Goal: Share content: Share content

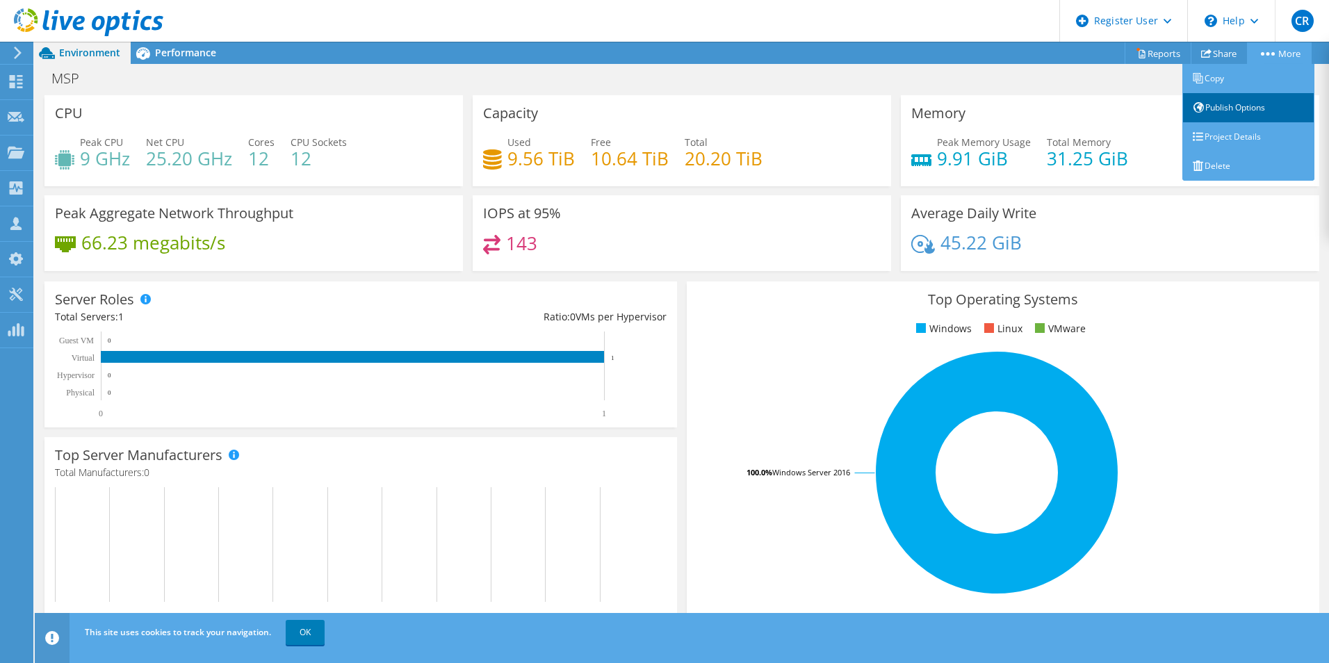
click at [1232, 112] on link "Publish Options" at bounding box center [1248, 107] width 132 height 29
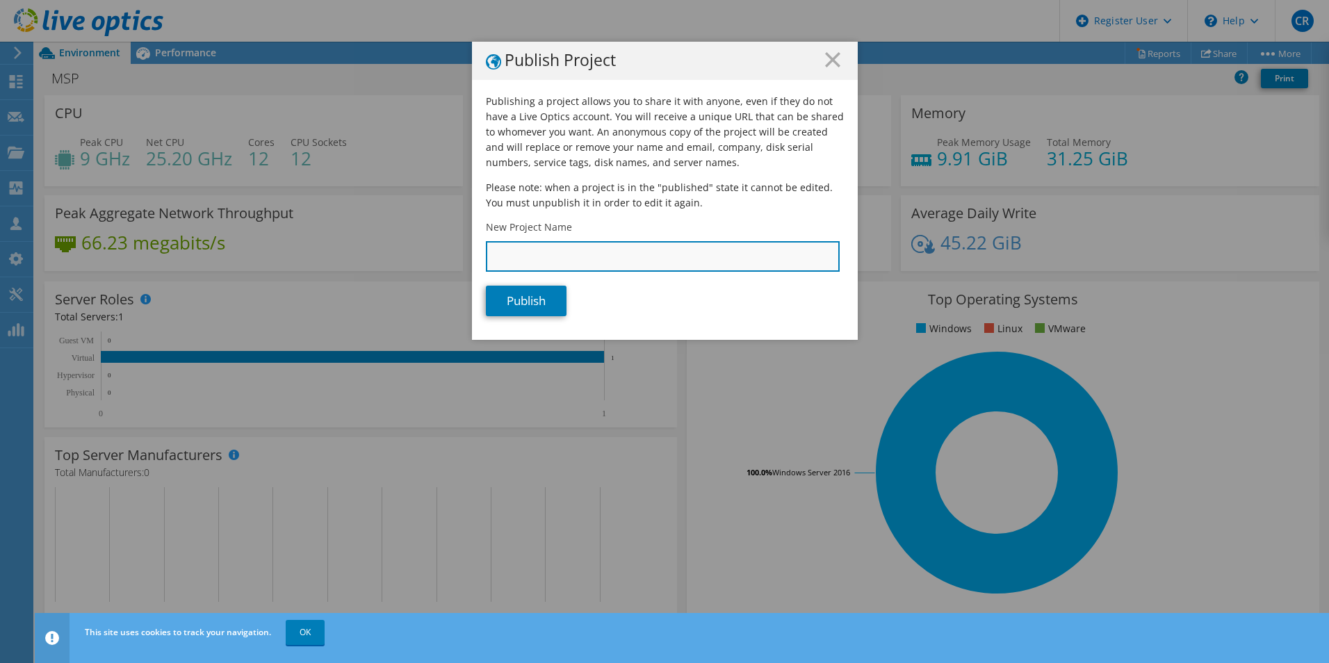
drag, startPoint x: 525, startPoint y: 264, endPoint x: 523, endPoint y: 256, distance: 7.9
click at [525, 259] on input "New Project Name" at bounding box center [663, 256] width 354 height 31
type input "MSP Live Optics"
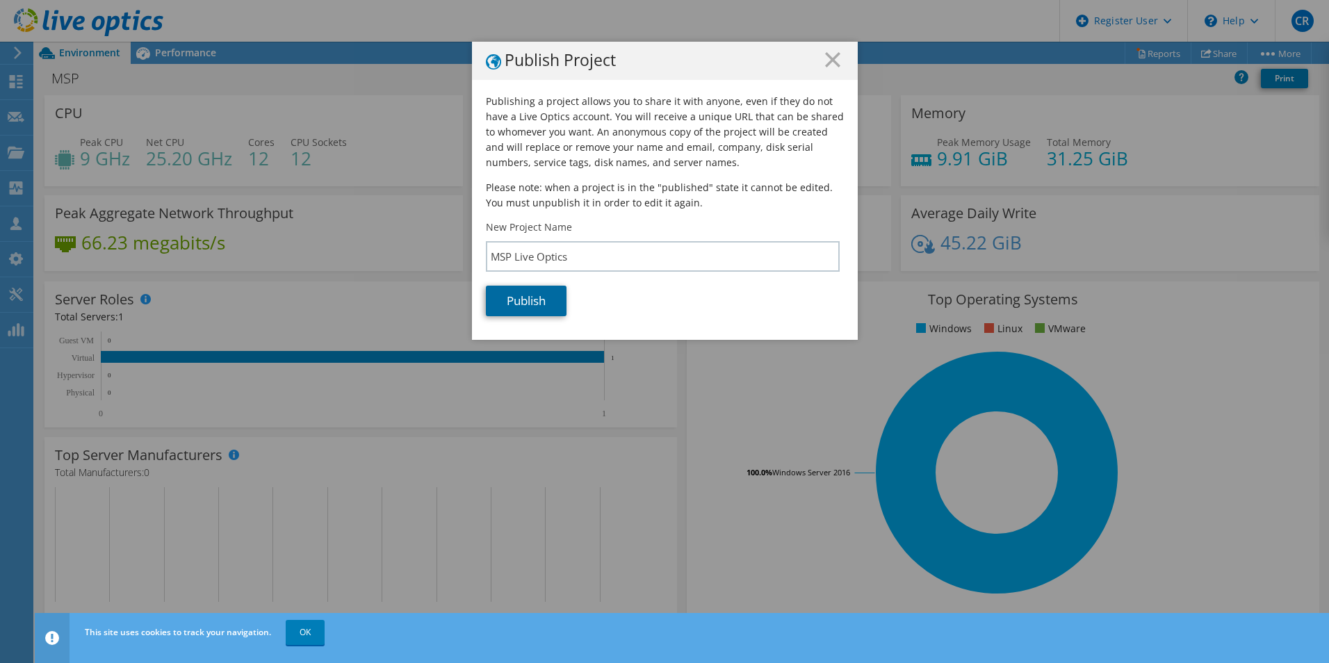
click at [516, 300] on link "Publish" at bounding box center [526, 301] width 81 height 31
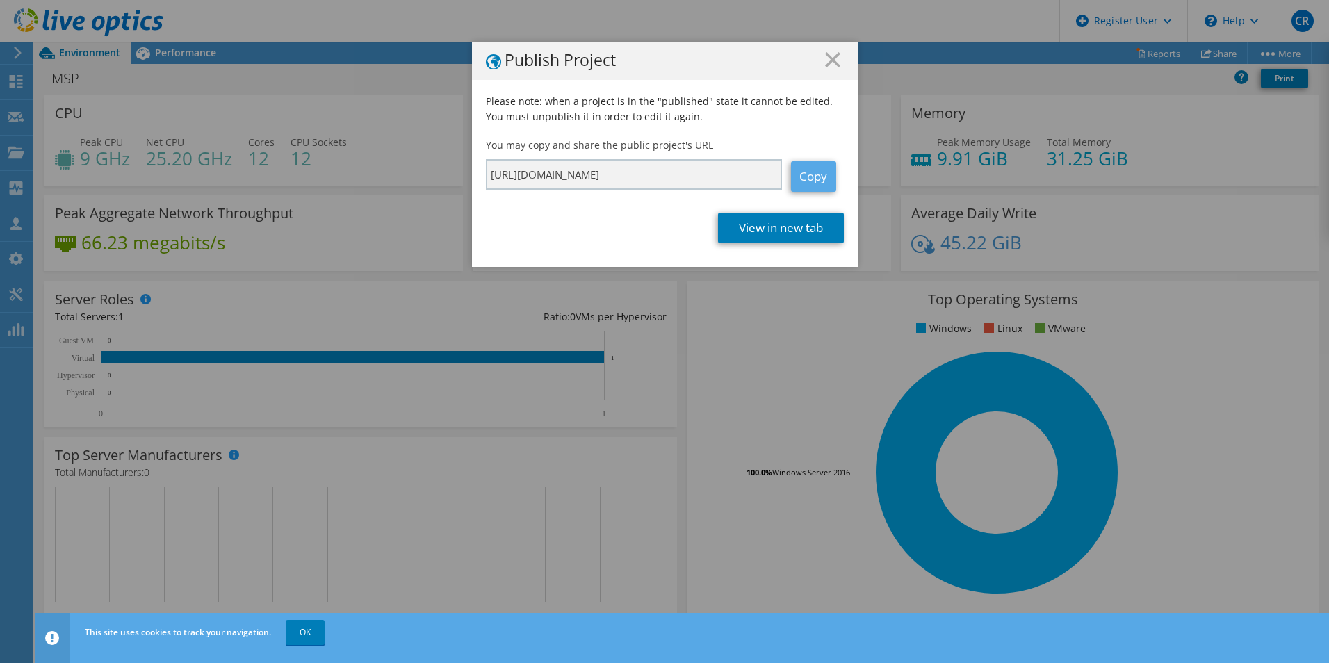
click at [794, 168] on link "Copy" at bounding box center [813, 176] width 45 height 31
drag, startPoint x: 794, startPoint y: 168, endPoint x: 781, endPoint y: 229, distance: 62.6
click at [781, 229] on link "View in new tab" at bounding box center [781, 228] width 126 height 31
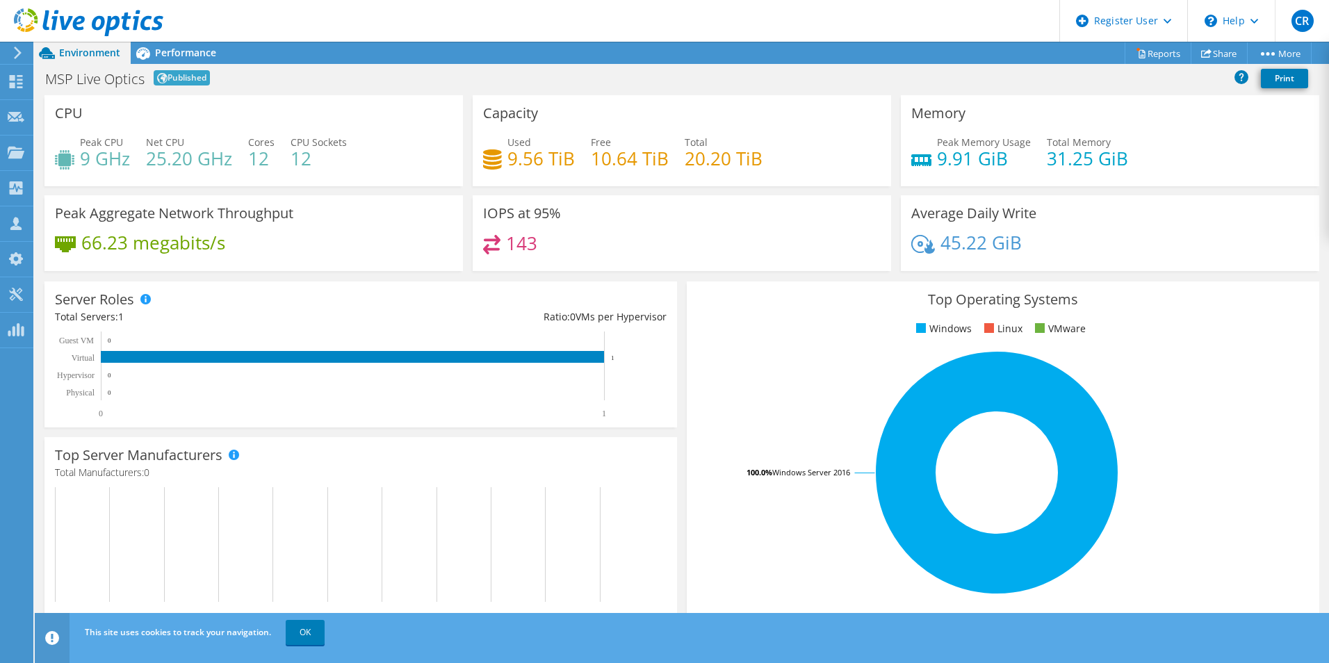
drag, startPoint x: 525, startPoint y: 12, endPoint x: 520, endPoint y: 0, distance: 13.1
click at [525, 11] on header "CR Dell User [PERSON_NAME] [PERSON_NAME][EMAIL_ADDRESS][PERSON_NAME][DOMAIN_NAM…" at bounding box center [664, 21] width 1329 height 42
